Goal: Task Accomplishment & Management: Manage account settings

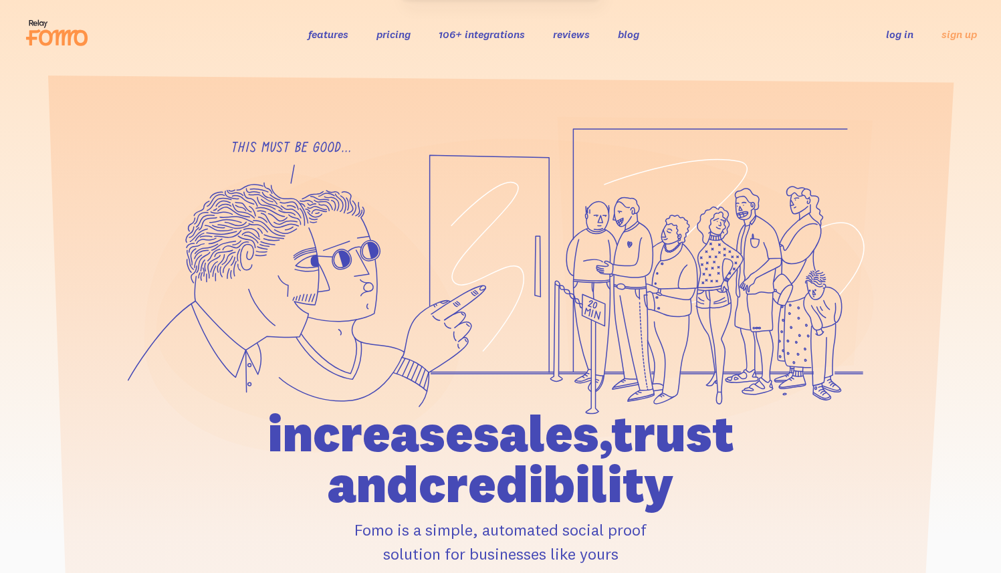
click at [896, 32] on link "log in" at bounding box center [899, 33] width 27 height 13
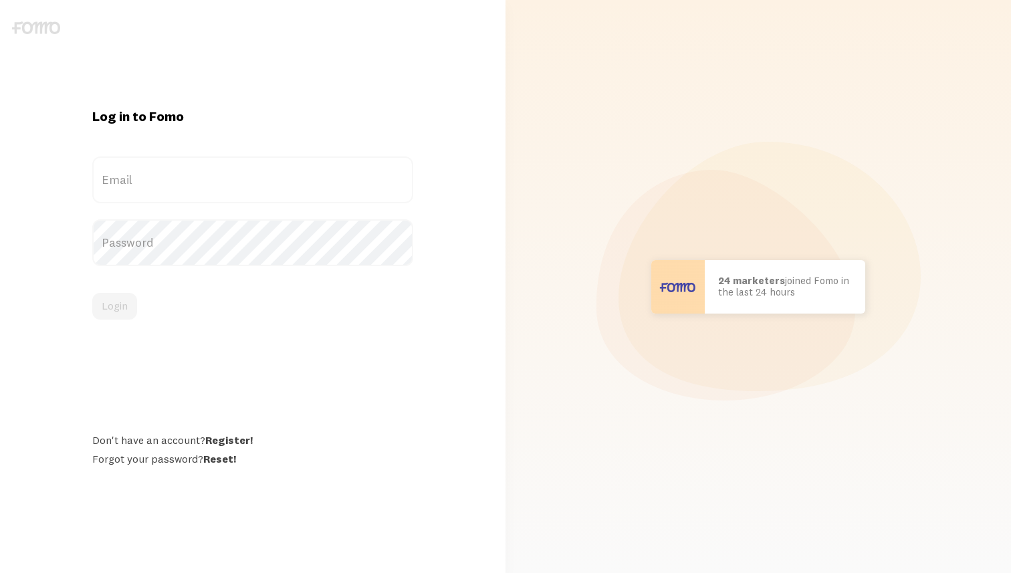
drag, startPoint x: 248, startPoint y: 168, endPoint x: 176, endPoint y: 168, distance: 72.2
click at [248, 169] on label "Email" at bounding box center [252, 179] width 321 height 47
click at [248, 169] on input "Email" at bounding box center [252, 179] width 321 height 47
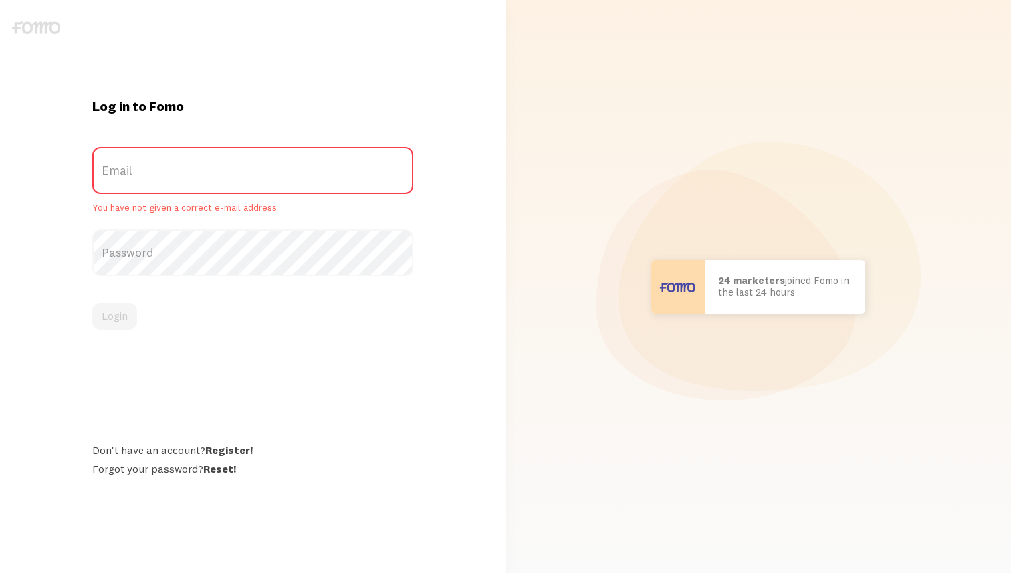
click at [153, 172] on label "Email" at bounding box center [252, 170] width 321 height 47
click at [153, 172] on input "Email" at bounding box center [252, 170] width 321 height 47
click at [169, 159] on label "Email" at bounding box center [252, 170] width 321 height 47
click at [169, 159] on input "Email" at bounding box center [252, 170] width 321 height 47
click at [272, 192] on input "geo" at bounding box center [252, 170] width 321 height 47
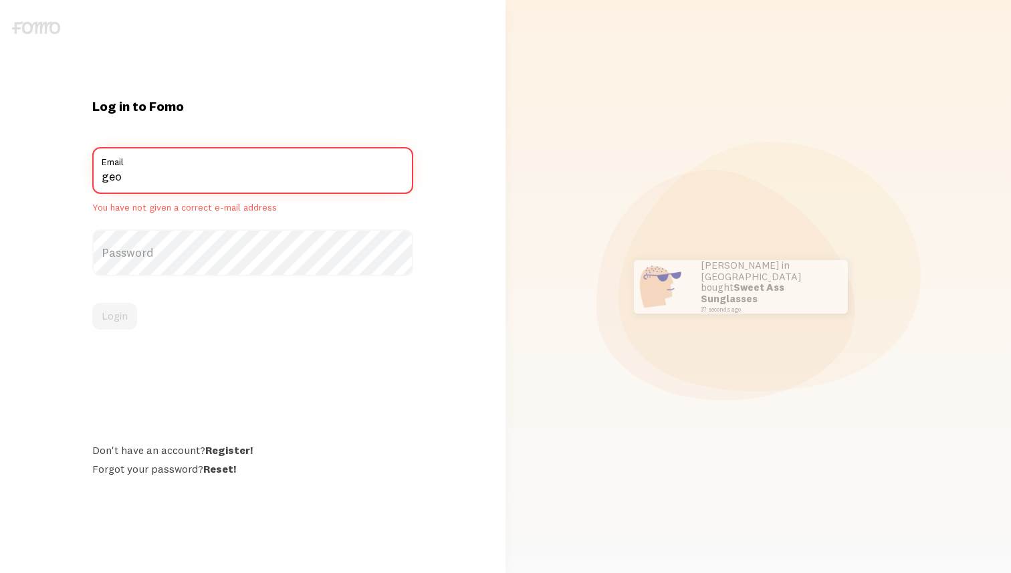
type input "[PERSON_NAME][EMAIL_ADDRESS][DOMAIN_NAME]"
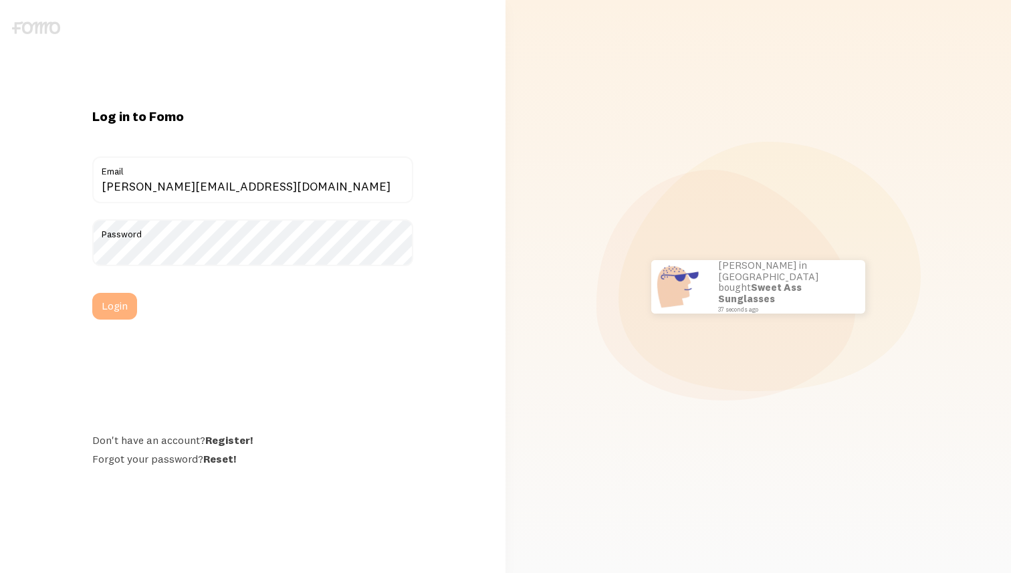
click at [118, 297] on button "Login" at bounding box center [114, 306] width 45 height 27
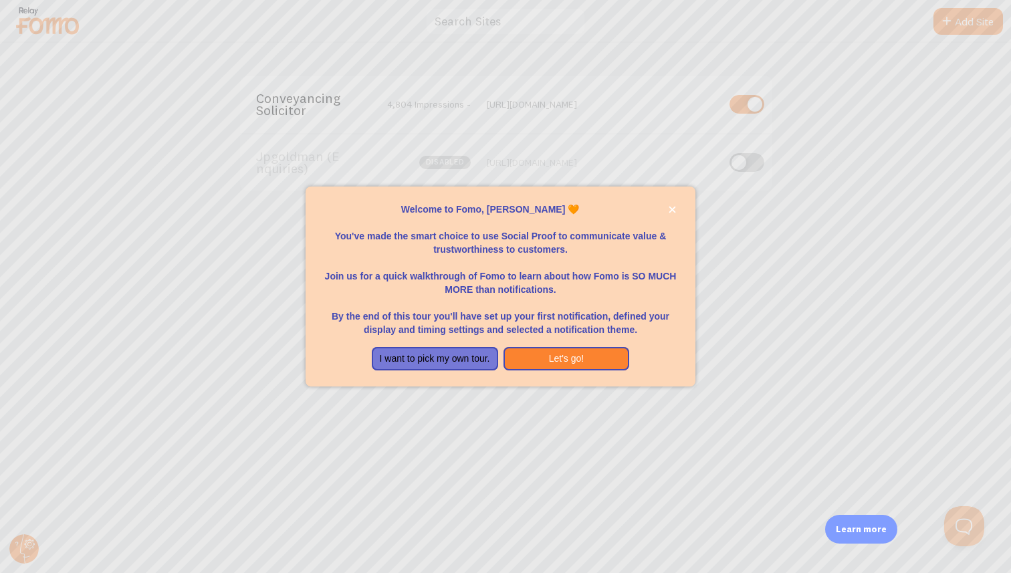
click at [621, 473] on div at bounding box center [505, 286] width 1011 height 573
click at [593, 351] on button "Let's go!" at bounding box center [566, 359] width 126 height 24
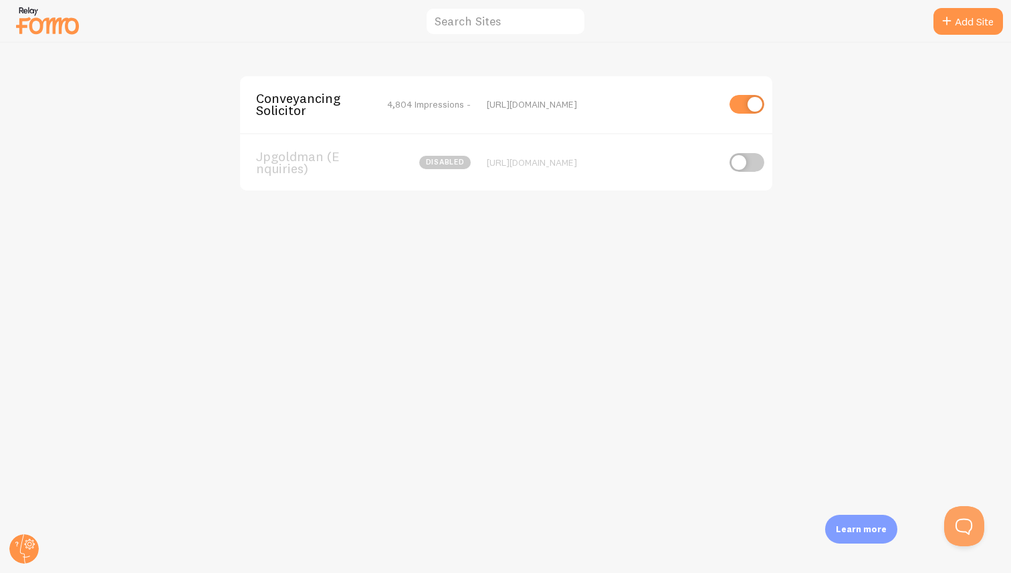
click at [400, 104] on span "4,804 Impressions -" at bounding box center [429, 104] width 84 height 12
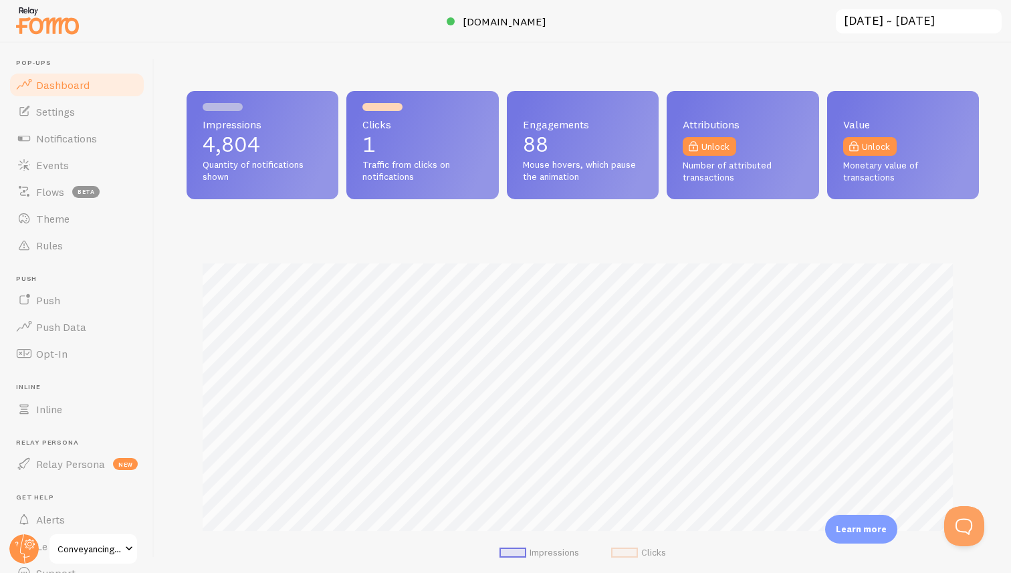
scroll to position [351, 782]
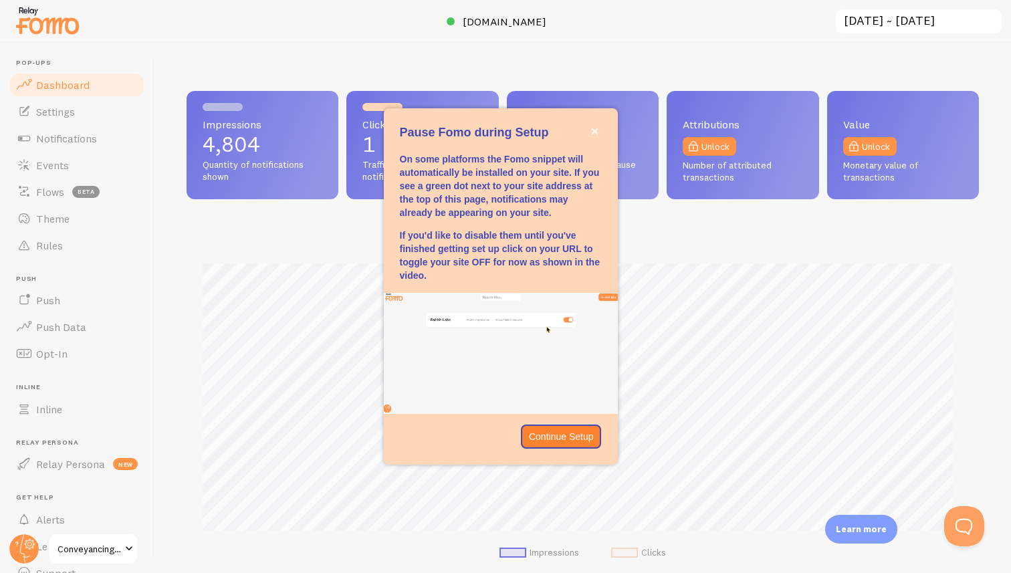
click at [312, 225] on div "Impressions 4,804 Quantity of notifications shown Clicks 1 Traffic from clicks …" at bounding box center [583, 337] width 792 height 492
click at [596, 133] on icon "close," at bounding box center [594, 131] width 7 height 7
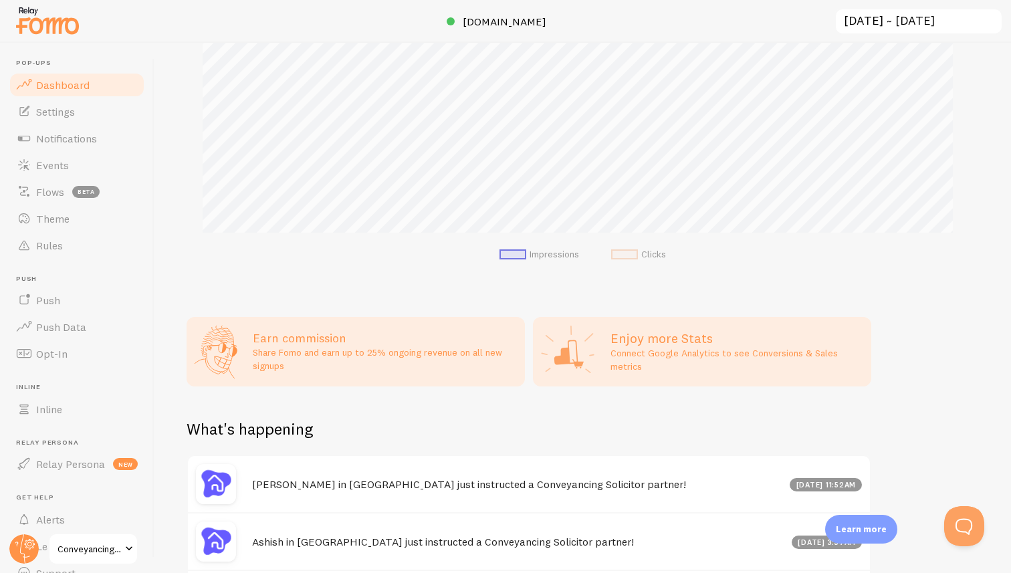
scroll to position [591, 0]
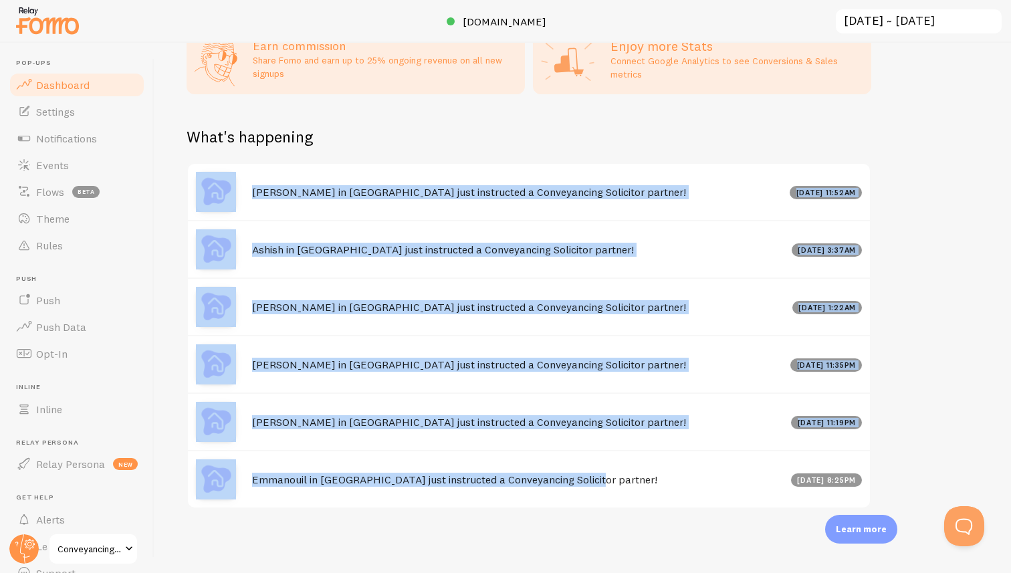
drag, startPoint x: 306, startPoint y: 174, endPoint x: 594, endPoint y: 501, distance: 436.7
click at [597, 515] on div "Impressions 4,804 Quantity of notifications shown Clicks 1 Traffic from clicks …" at bounding box center [582, 308] width 856 height 530
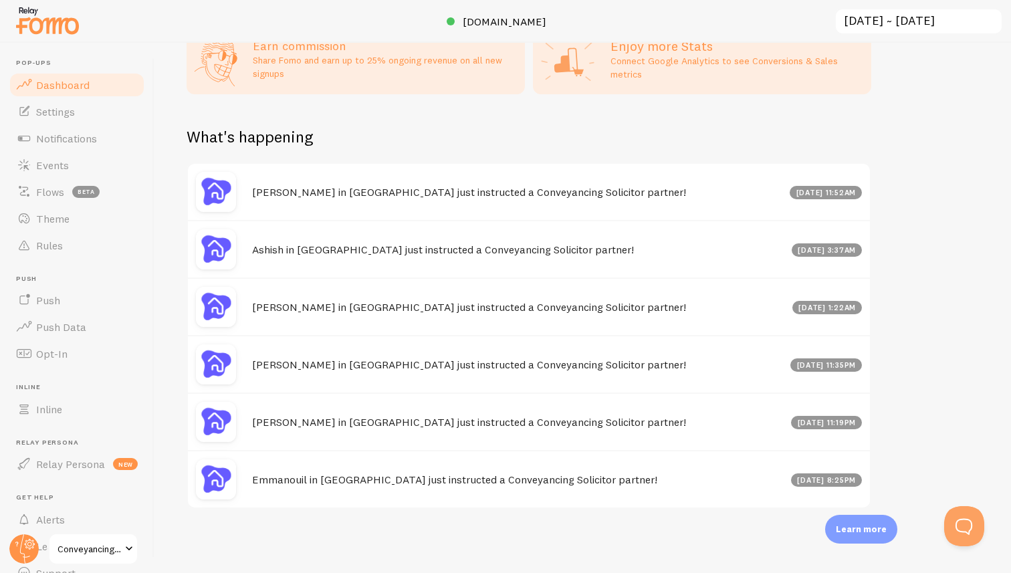
click at [491, 108] on div "Impressions 4,804 Quantity of notifications shown Clicks 1 Traffic from clicks …" at bounding box center [582, 308] width 856 height 530
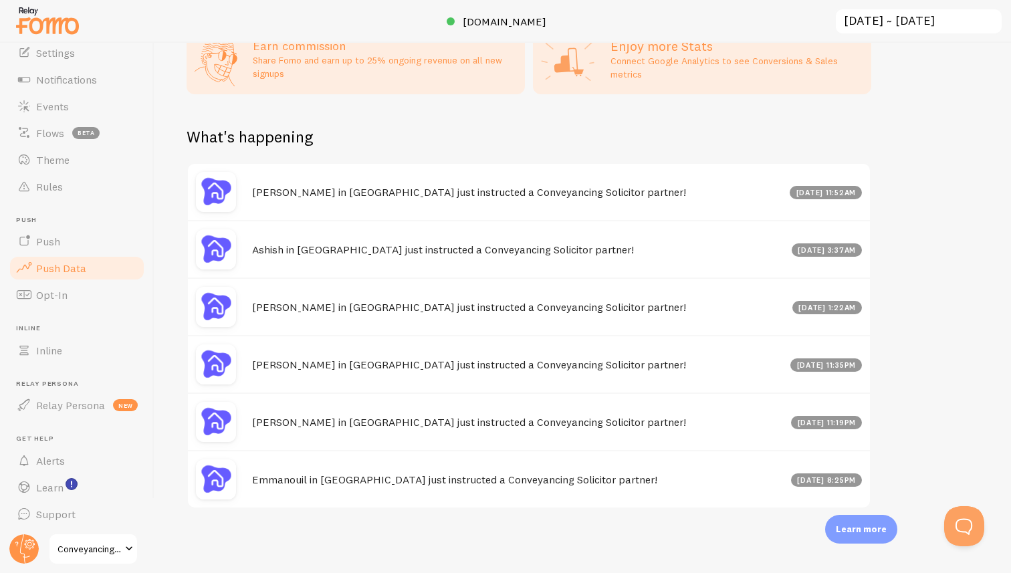
scroll to position [61, 0]
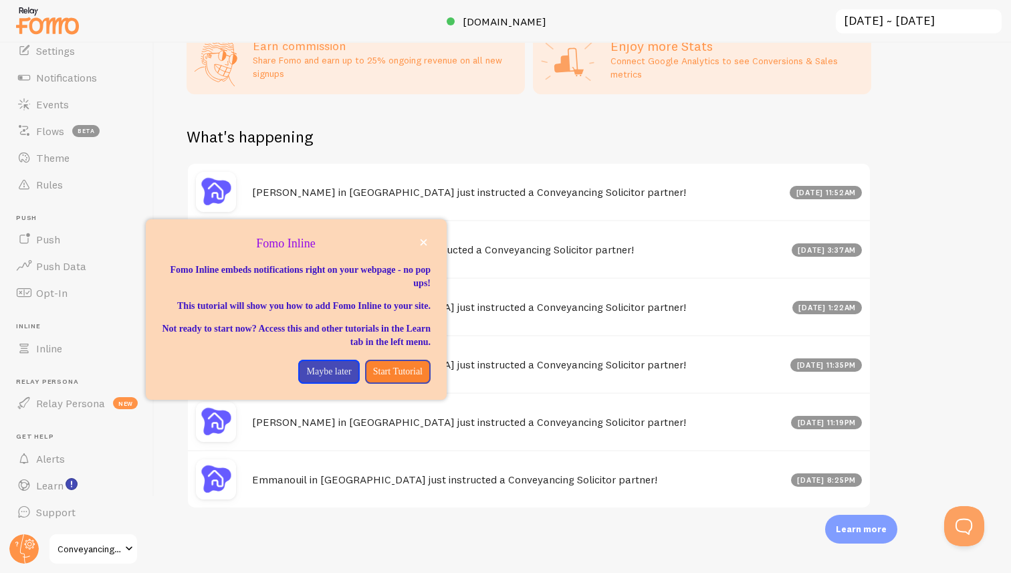
drag, startPoint x: 959, startPoint y: 11, endPoint x: 955, endPoint y: 60, distance: 49.0
click at [960, 11] on input "[DATE] ~ [DATE]" at bounding box center [918, 21] width 168 height 27
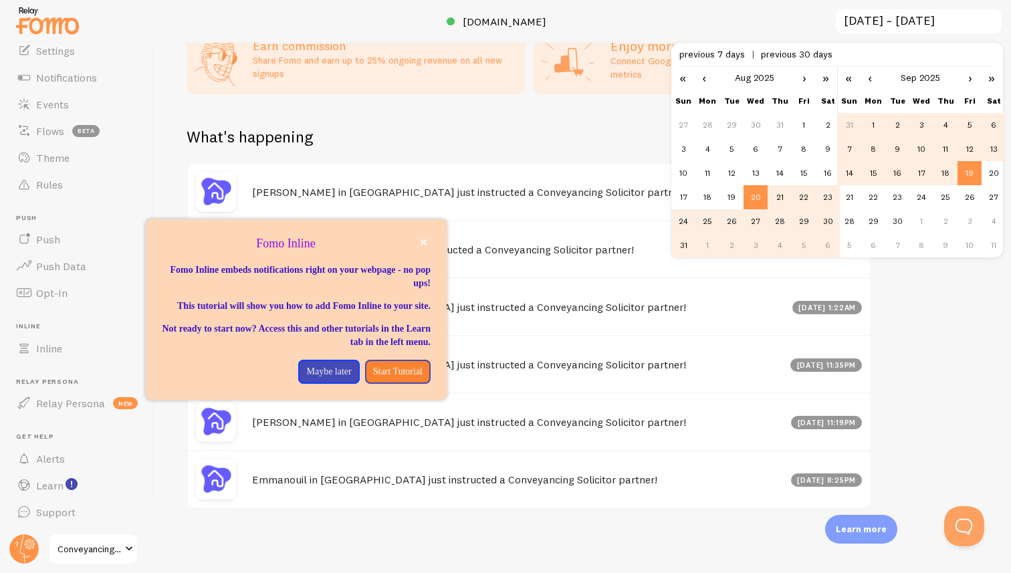
click at [528, 129] on div "What's happening" at bounding box center [529, 144] width 685 height 37
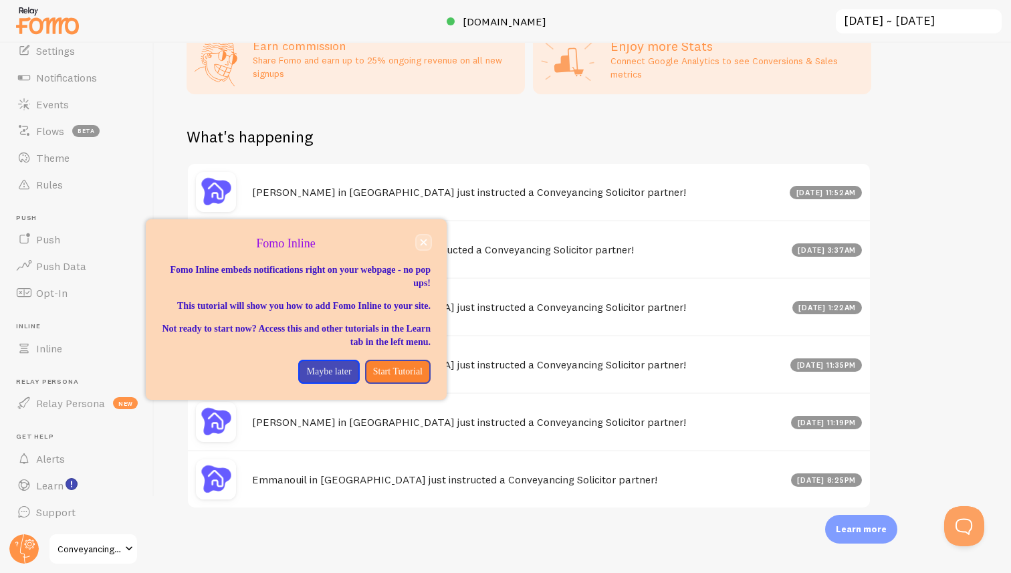
click at [422, 239] on icon "close," at bounding box center [423, 242] width 7 height 7
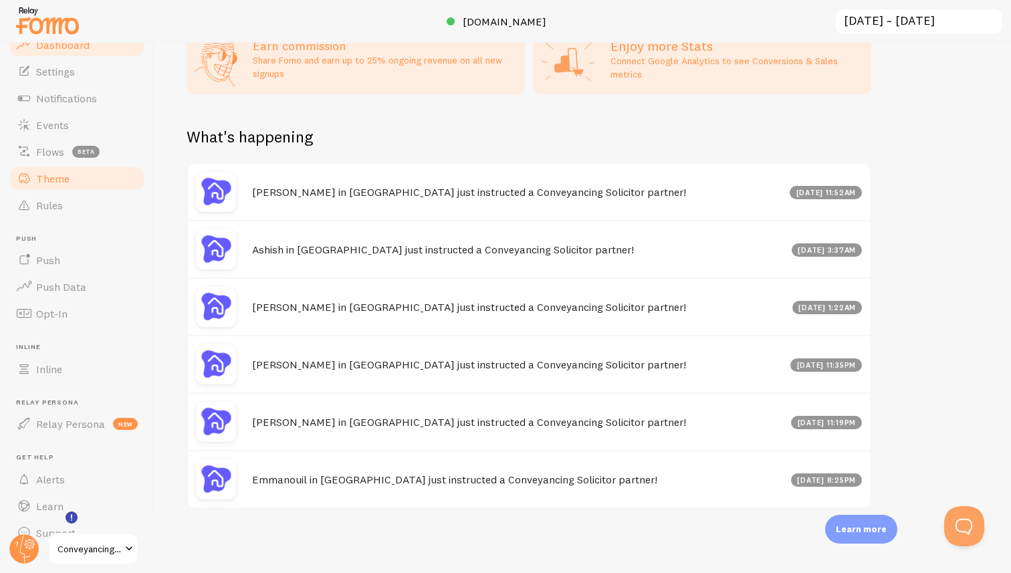
scroll to position [0, 0]
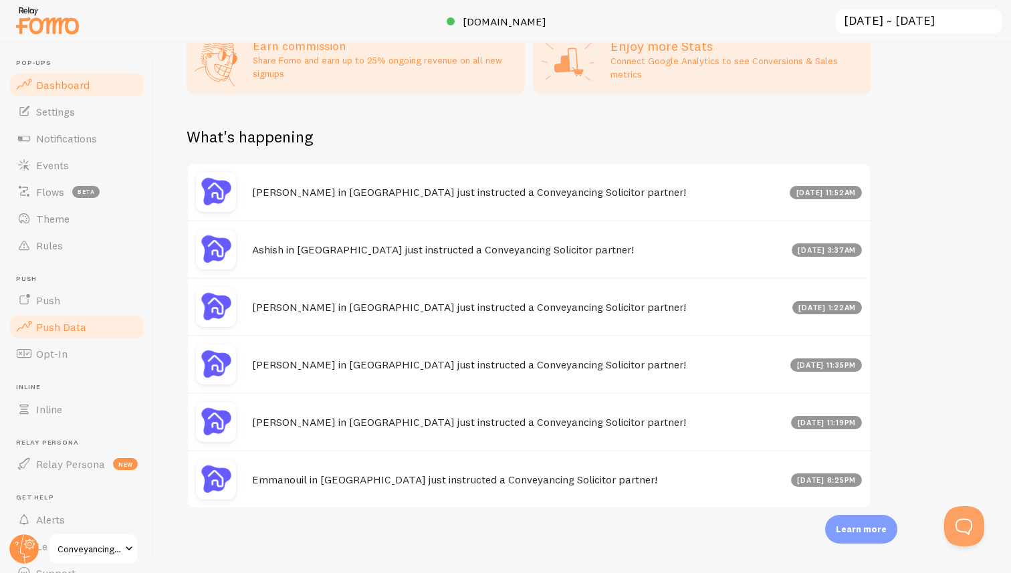
click at [47, 330] on span "Push Data" at bounding box center [61, 326] width 50 height 13
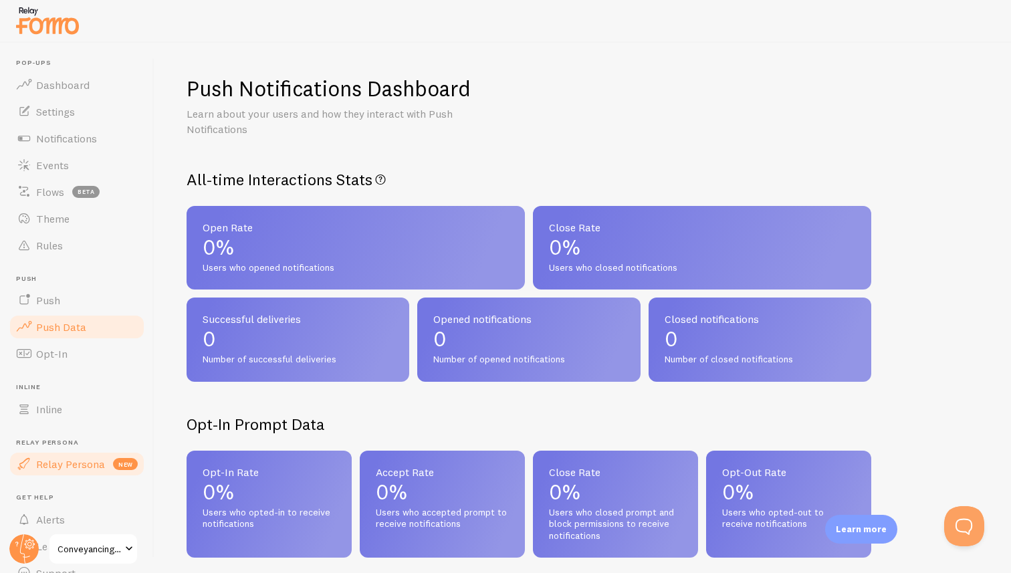
click at [85, 465] on span "Relay Persona" at bounding box center [70, 463] width 69 height 13
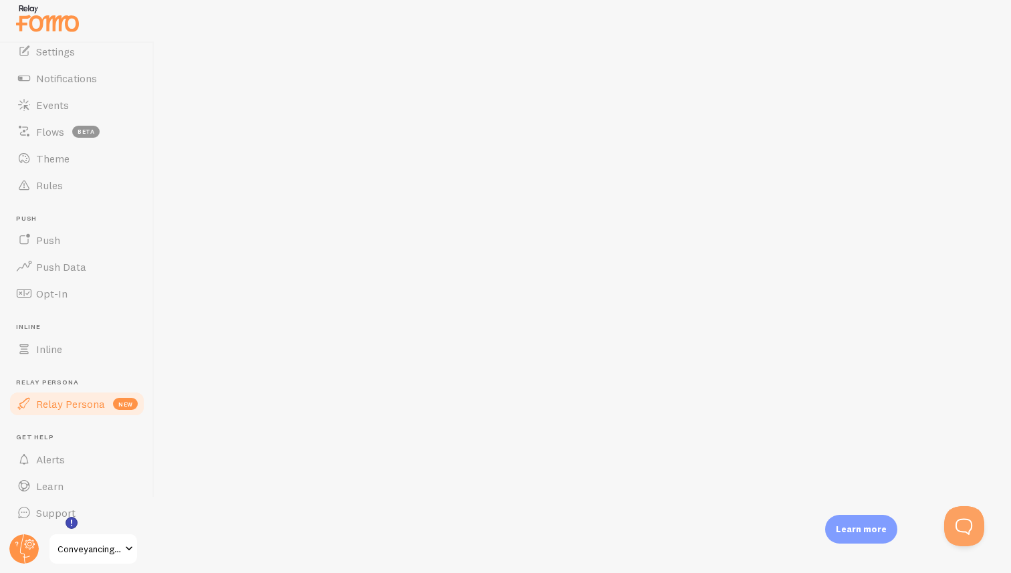
scroll to position [61, 0]
click at [65, 57] on link "Settings" at bounding box center [77, 50] width 138 height 27
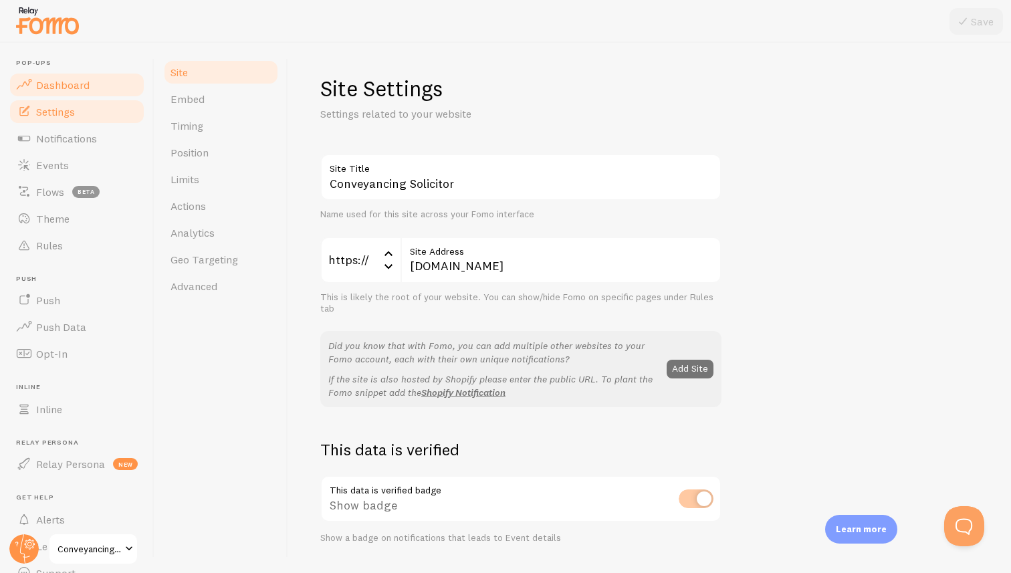
click at [68, 84] on span "Dashboard" at bounding box center [62, 84] width 53 height 13
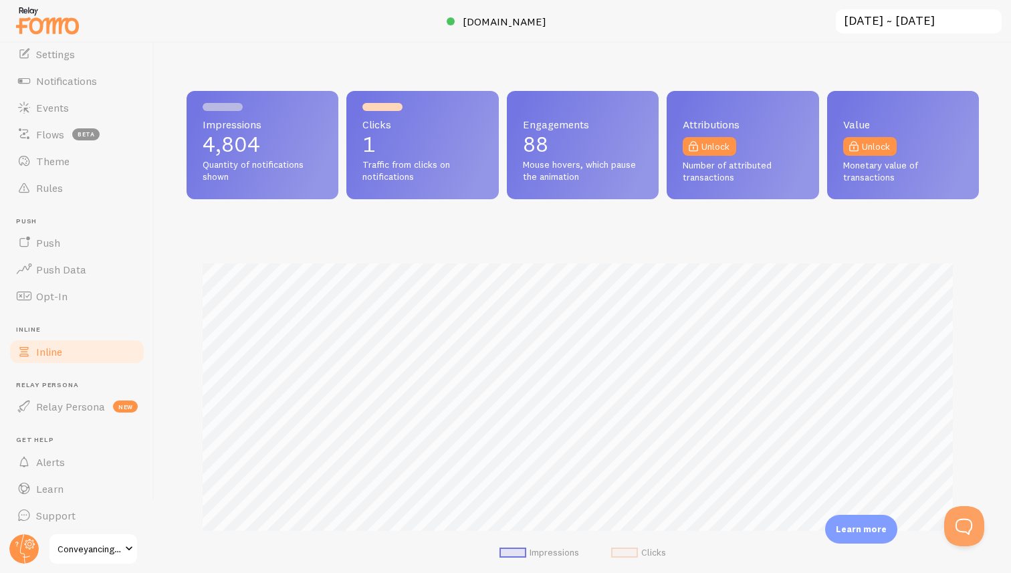
scroll to position [61, 0]
click at [40, 544] on header "Pop-ups Dashboard Settings Notifications Events Flows beta Theme Rules [GEOGRAP…" at bounding box center [77, 308] width 154 height 530
click at [23, 548] on circle at bounding box center [23, 548] width 29 height 29
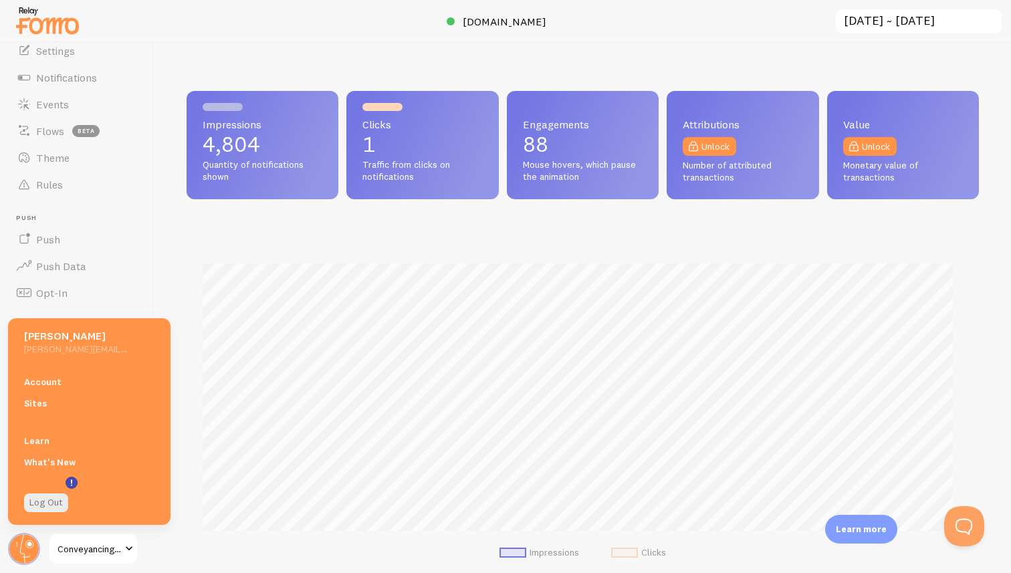
click at [36, 373] on link "Account" at bounding box center [89, 381] width 162 height 21
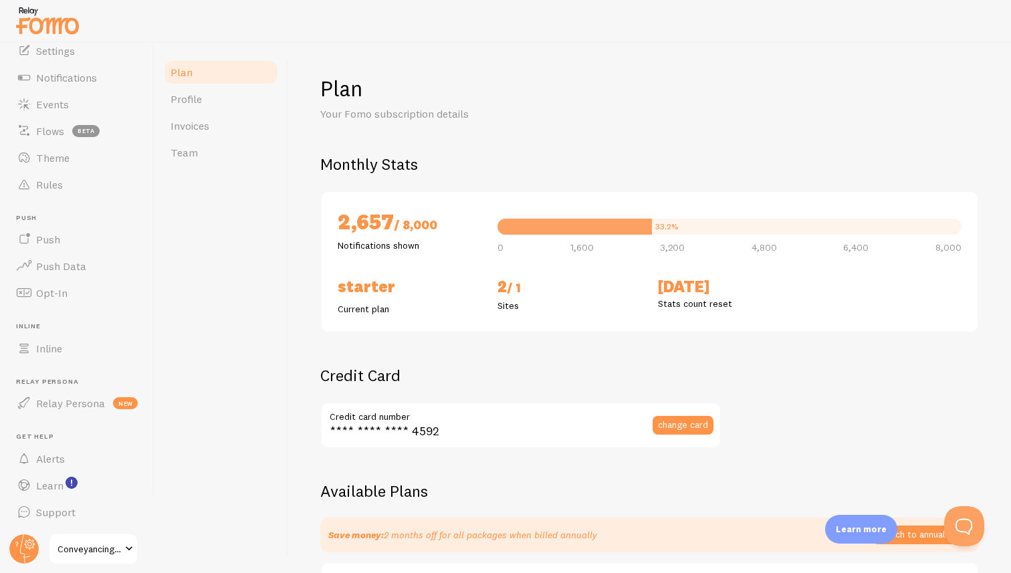
drag, startPoint x: 326, startPoint y: 290, endPoint x: 949, endPoint y: 284, distance: 622.4
click at [949, 284] on div "2,657 / 8,000 Notifications shown 33.2% 0 1,600 3,200 4,800 6,400 8,000 Starter…" at bounding box center [649, 262] width 658 height 142
drag, startPoint x: 879, startPoint y: 318, endPoint x: 761, endPoint y: 453, distance: 179.5
click at [879, 318] on div "2,657 / 8,000 Notifications shown 33.2% 0 1,600 3,200 4,800 6,400 8,000 Starter…" at bounding box center [649, 262] width 658 height 142
click at [217, 126] on link "Invoices" at bounding box center [220, 125] width 117 height 27
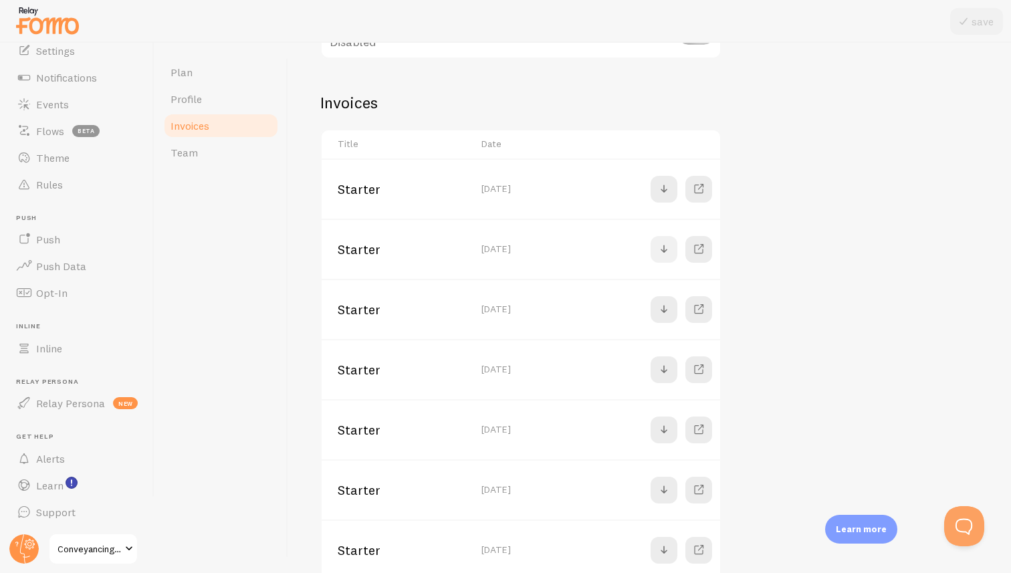
scroll to position [180, 0]
click at [666, 245] on span at bounding box center [664, 247] width 16 height 16
click at [661, 305] on span at bounding box center [664, 307] width 16 height 16
click at [665, 368] on span at bounding box center [664, 368] width 16 height 16
